Goal: Task Accomplishment & Management: Manage account settings

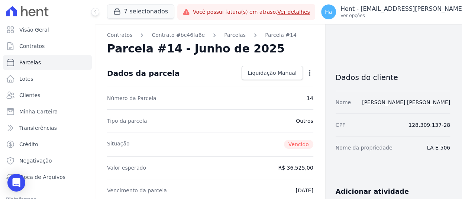
scroll to position [112, 0]
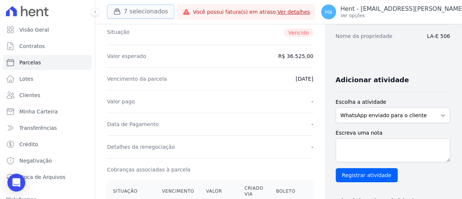
click at [136, 9] on button "7 selecionados" at bounding box center [140, 11] width 67 height 14
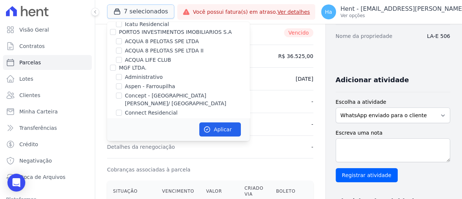
scroll to position [37, 0]
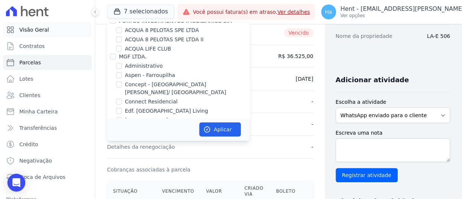
click at [34, 32] on span "Visão Geral" at bounding box center [34, 29] width 30 height 7
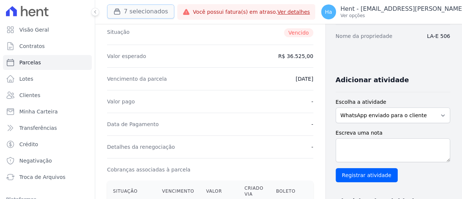
click at [148, 11] on button "7 selecionados" at bounding box center [140, 11] width 67 height 14
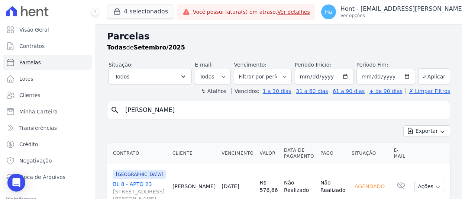
select select
click at [40, 112] on span "Minha Carteira" at bounding box center [38, 111] width 38 height 7
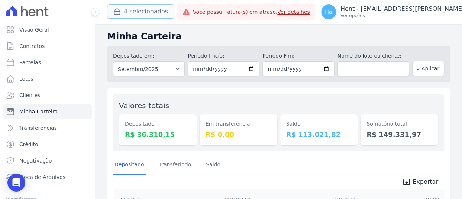
click at [131, 10] on button "4 selecionados" at bounding box center [140, 11] width 67 height 14
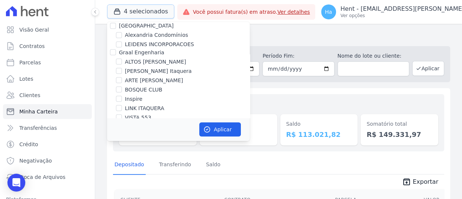
scroll to position [893, 0]
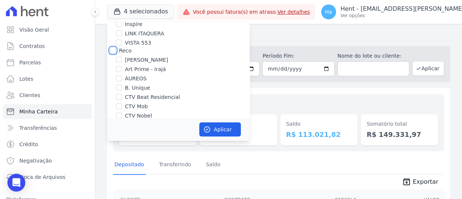
click at [114, 48] on input "Reco" at bounding box center [113, 51] width 6 height 6
checkbox input "true"
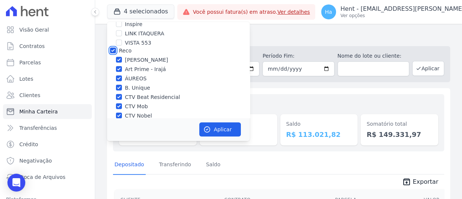
checkbox input "true"
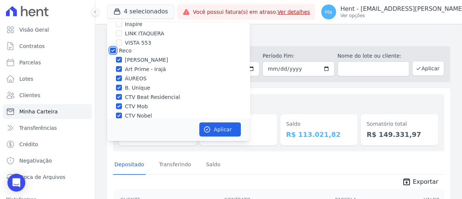
checkbox input "true"
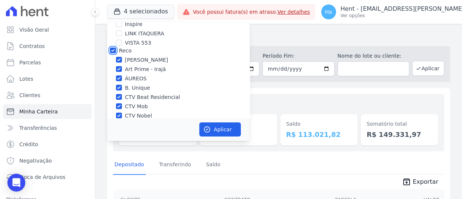
checkbox input "true"
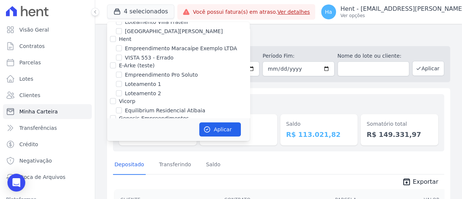
click at [112, 195] on input "FLEX PARTICIPACOES LTDA" at bounding box center [113, 198] width 6 height 6
checkbox input "false"
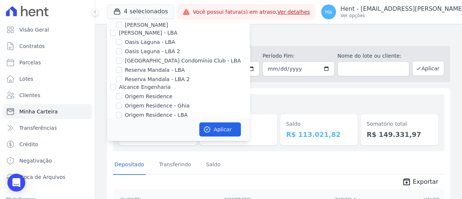
scroll to position [4874, 0]
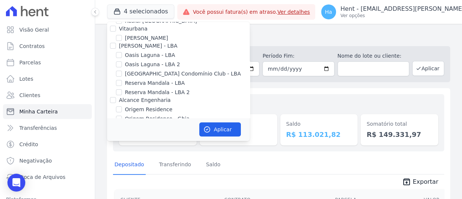
checkbox input "false"
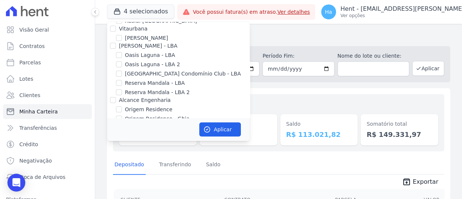
checkbox input "false"
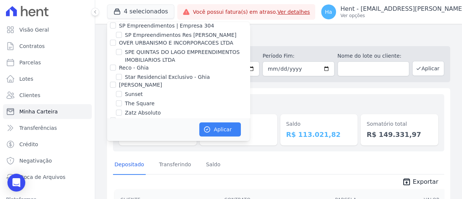
scroll to position [6213, 0]
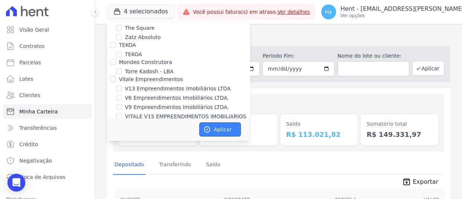
click at [212, 129] on button "Aplicar" at bounding box center [220, 129] width 42 height 14
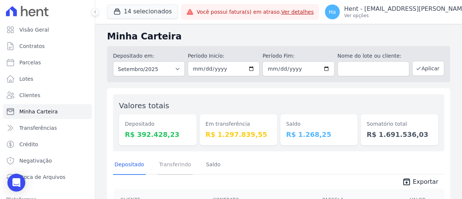
drag, startPoint x: 176, startPoint y: 164, endPoint x: 194, endPoint y: 167, distance: 18.8
click at [176, 164] on link "Transferindo" at bounding box center [175, 165] width 35 height 19
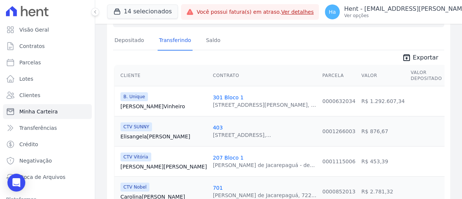
scroll to position [112, 0]
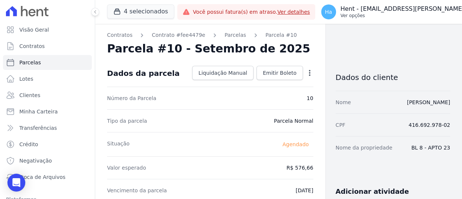
scroll to position [260, 0]
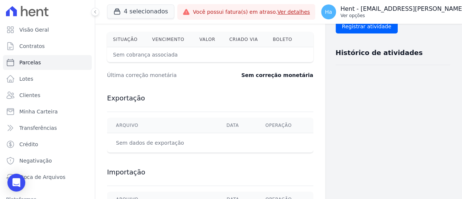
click at [420, 19] on div "Ha Hent - adriane.brito@hent.com.br Ver opções" at bounding box center [417, 11] width 193 height 15
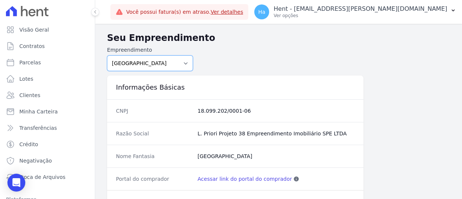
click at [161, 67] on select "Acaiá Residencial ACQUA 8 PELOTAS SPE LTDA ACQUA 8 PELOTAS SPE LTDA II ACQUA LI…" at bounding box center [150, 63] width 86 height 16
select select "8596301f-20fa-4ed2-bd5b-dd1b74e509d5"
click at [107, 55] on select "Acaiá Residencial ACQUA 8 PELOTAS SPE LTDA ACQUA 8 PELOTAS SPE LTDA II ACQUA LI…" at bounding box center [150, 63] width 86 height 16
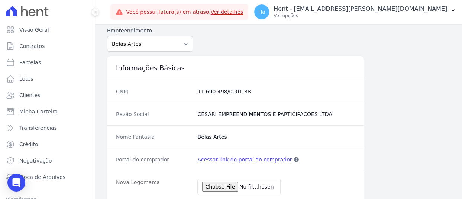
scroll to position [37, 0]
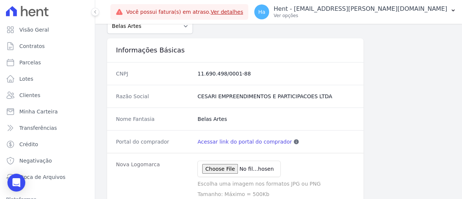
click at [230, 141] on link "Acessar link do portal do comprador" at bounding box center [245, 141] width 95 height 7
